Goal: Task Accomplishment & Management: Manage account settings

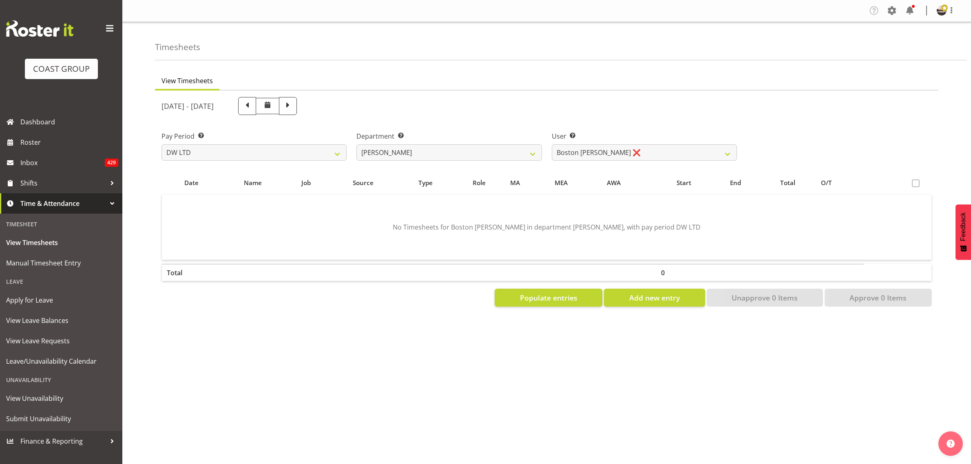
select select "8"
select select "1177"
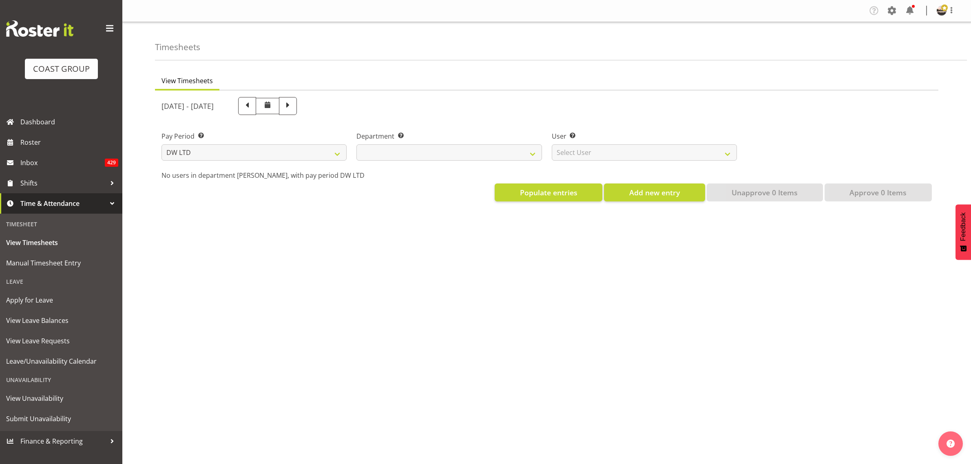
select select "8"
select select
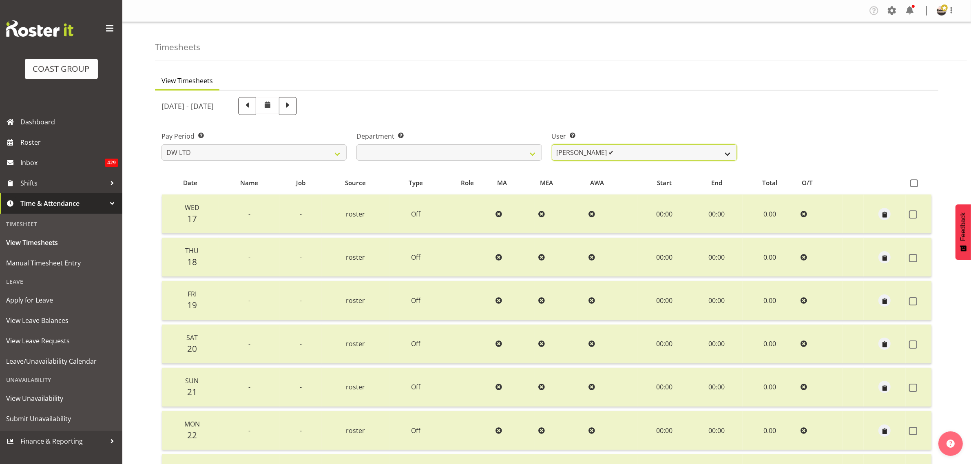
click at [613, 157] on select "Andrew McFadzean ✔ Boston Morgan-Horan ❌ Chanel Toleafoa ✔ Gene Burton ✔ Ian Si…" at bounding box center [644, 152] width 185 height 16
select select "1177"
click at [552, 144] on select "Andrew McFadzean ✔ Boston Morgan-Horan ❌ Chanel Toleafoa ✔ Gene Burton ✔ Ian Si…" at bounding box center [644, 152] width 185 height 16
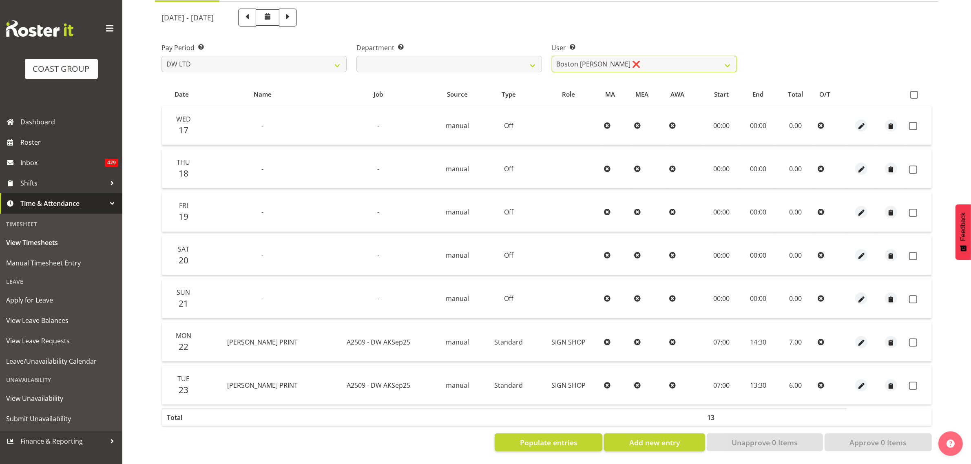
scroll to position [96, 0]
click at [918, 91] on label at bounding box center [916, 95] width 12 height 8
click at [916, 92] on input "checkbox" at bounding box center [912, 94] width 5 height 5
checkbox input "true"
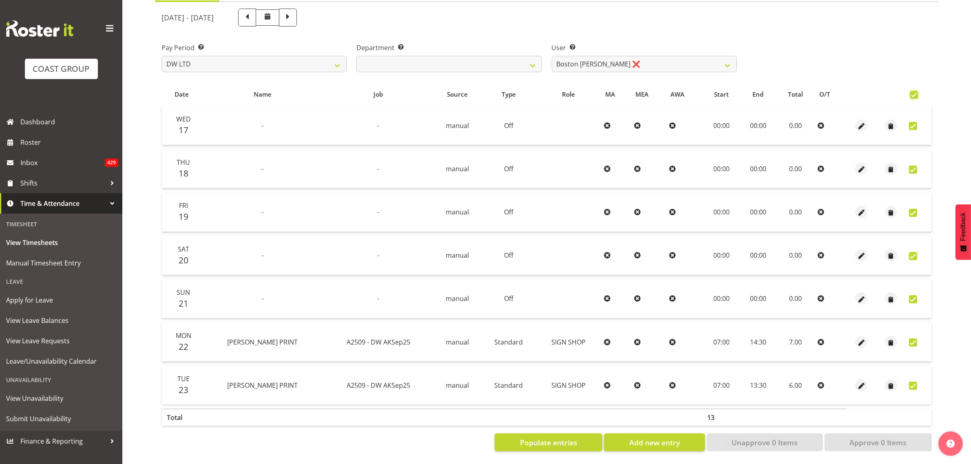
checkbox input "true"
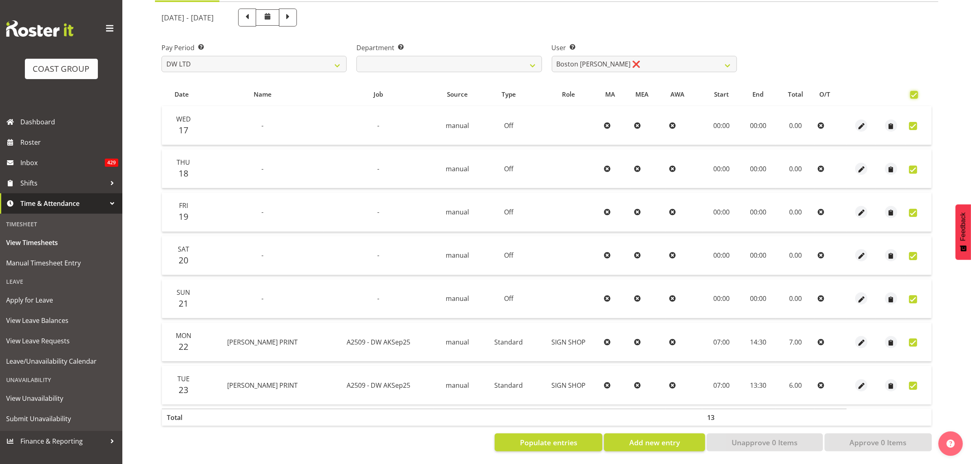
checkbox input "true"
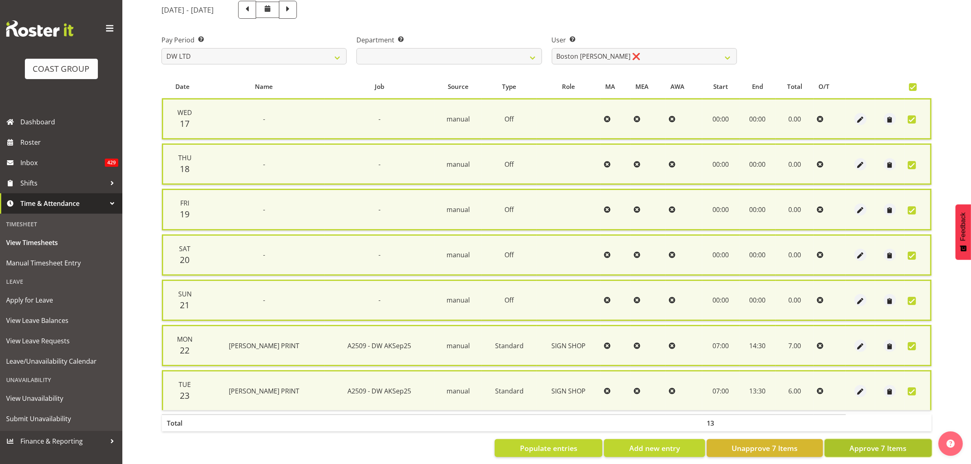
click at [861, 449] on span "Approve 7 Items" at bounding box center [878, 448] width 57 height 11
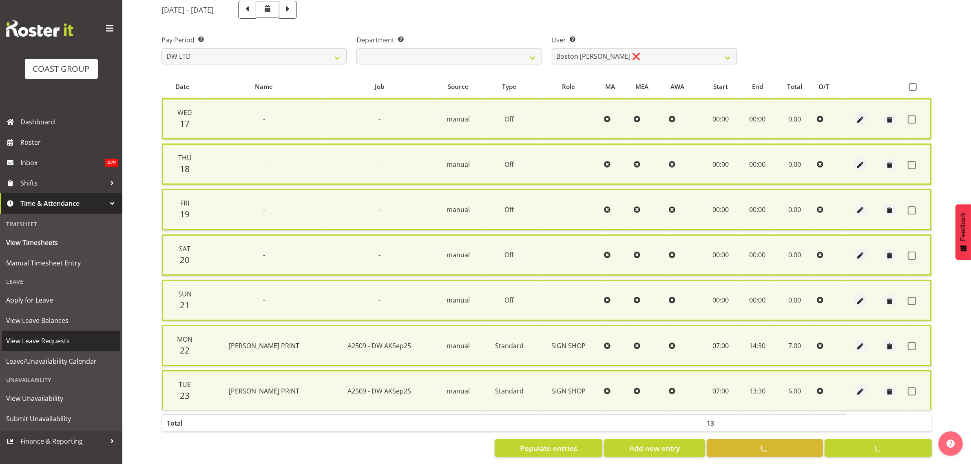
checkbox input "false"
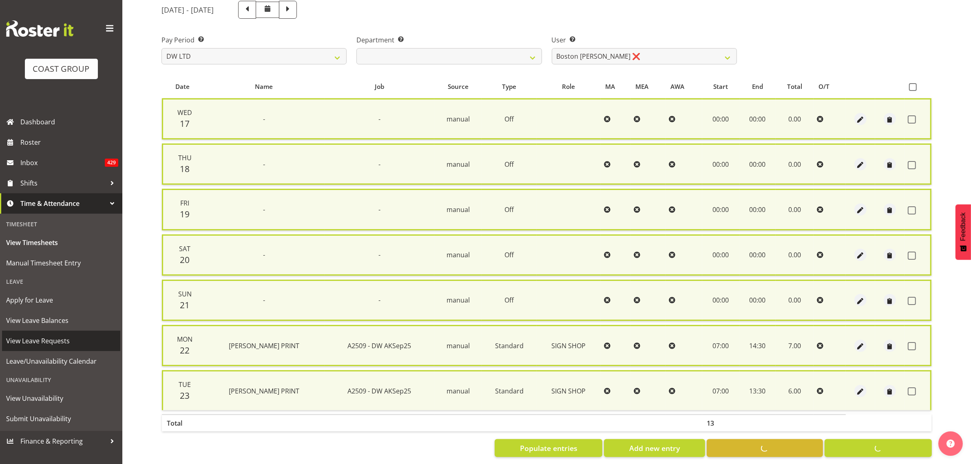
checkbox input "false"
